Goal: Navigation & Orientation: Find specific page/section

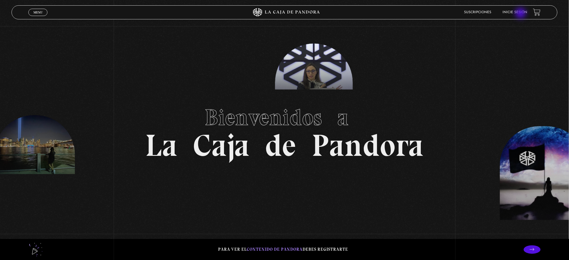
click at [521, 14] on link "Inicie sesión" at bounding box center [514, 12] width 25 height 3
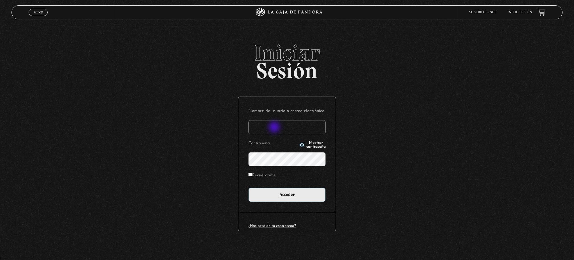
click at [275, 128] on input "Nombre de usuario o correo electrónico" at bounding box center [287, 127] width 77 height 14
type input "sergioajm2909@gmail.com"
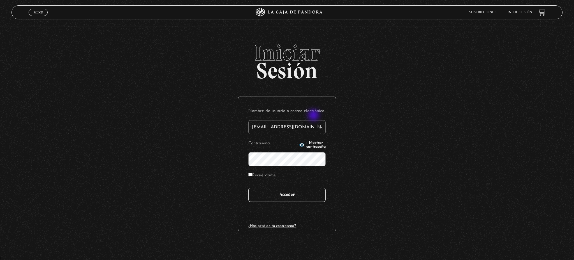
click at [293, 192] on input "Acceder" at bounding box center [287, 195] width 77 height 14
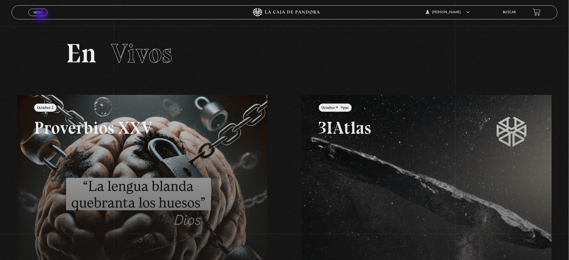
click at [42, 16] on link "Menu Cerrar" at bounding box center [37, 12] width 19 height 7
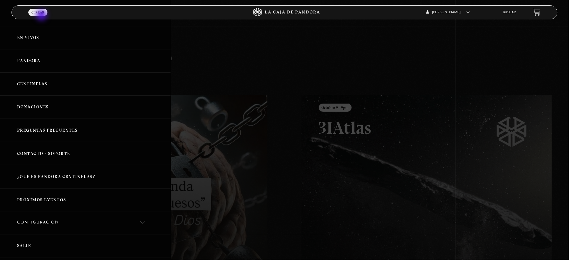
click at [22, 62] on link "Pandora" at bounding box center [85, 60] width 171 height 23
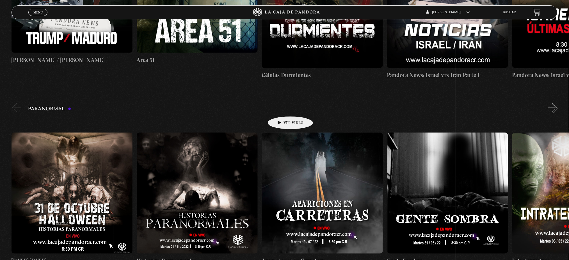
scroll to position [599, 0]
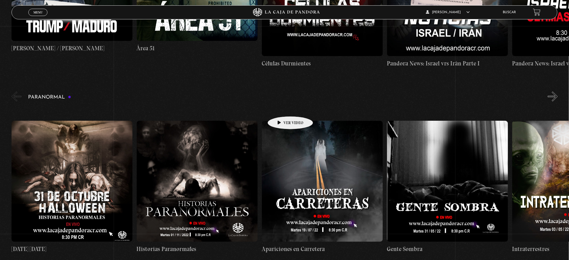
click at [37, 11] on span "Menu" at bounding box center [37, 12] width 9 height 3
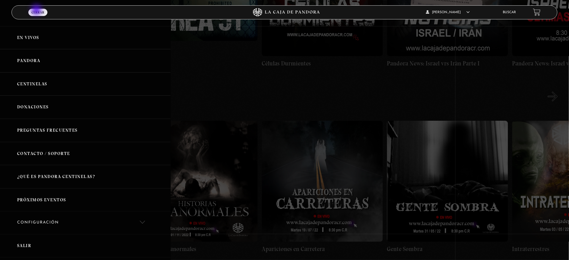
click at [27, 86] on link "Centinelas" at bounding box center [85, 83] width 171 height 23
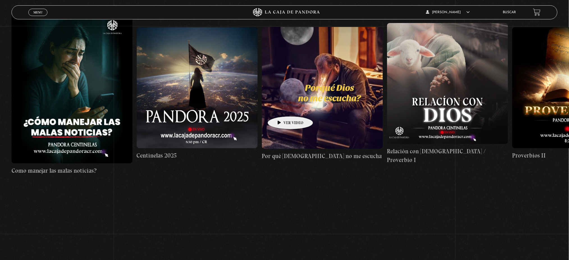
scroll to position [59, 0]
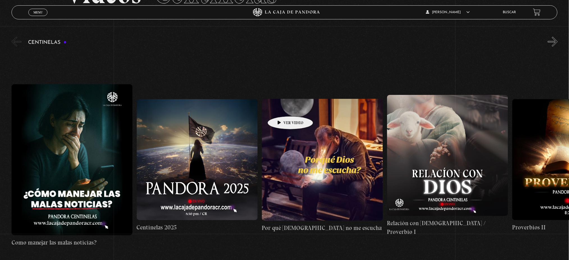
click at [17, 37] on button "«" at bounding box center [17, 42] width 10 height 10
click at [37, 12] on span "Menu" at bounding box center [37, 12] width 9 height 3
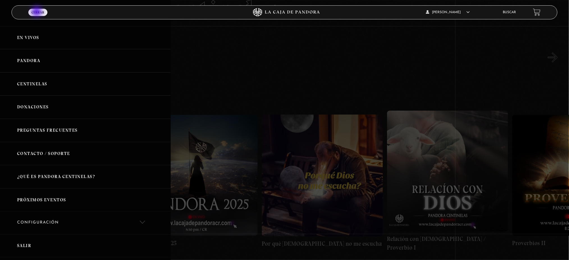
scroll to position [42, 0]
click at [21, 37] on link "En vivos" at bounding box center [85, 37] width 171 height 23
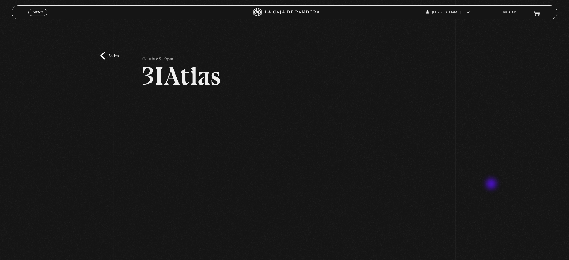
scroll to position [49, 0]
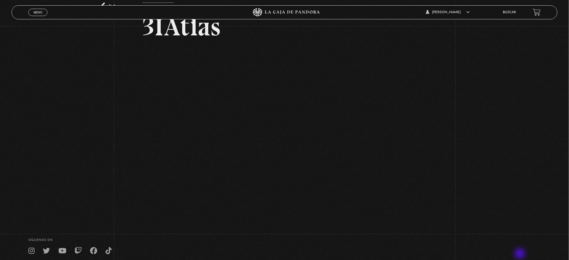
click at [512, 164] on div "Volver Octubre 9 - 9pm 3IAtlas" at bounding box center [284, 98] width 569 height 242
click at [486, 174] on div "Volver Octubre 9 - 9pm 3IAtlas" at bounding box center [284, 98] width 569 height 242
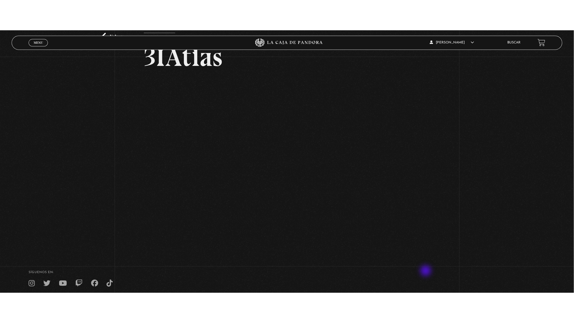
scroll to position [45, 0]
